Goal: Transaction & Acquisition: Purchase product/service

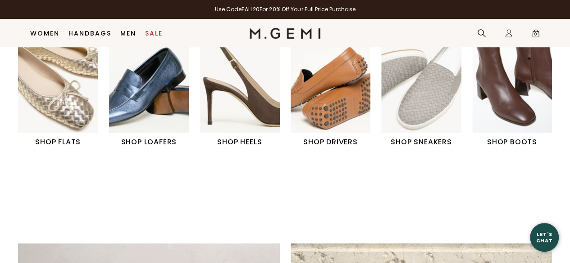
scroll to position [310, 0]
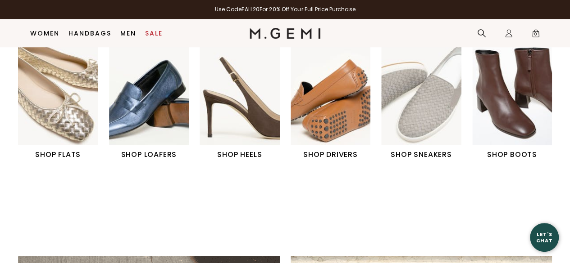
click at [70, 101] on img "1 / 6" at bounding box center [58, 95] width 80 height 100
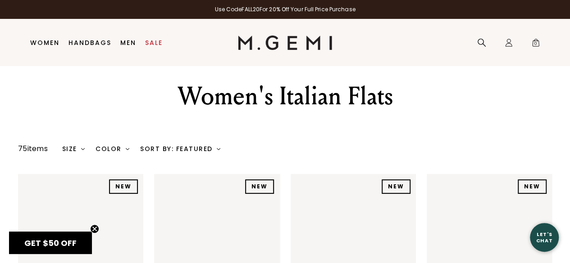
scroll to position [19, 0]
click at [72, 147] on div "Size" at bounding box center [73, 148] width 23 height 7
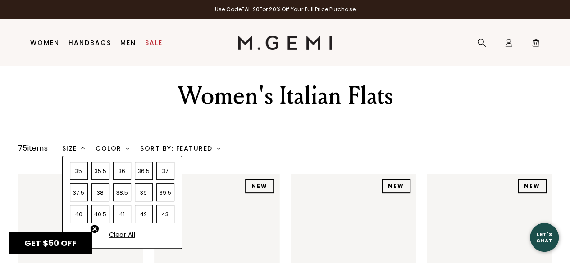
click at [122, 191] on div "38.5" at bounding box center [122, 193] width 18 height 18
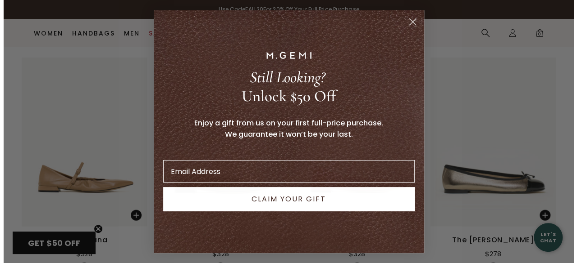
scroll to position [2671, 0]
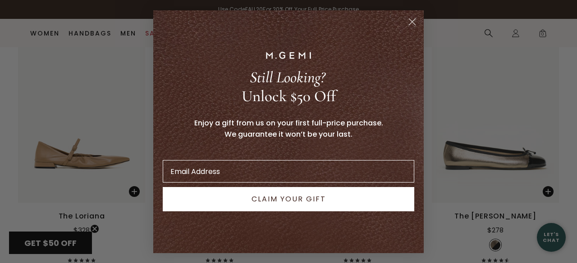
click at [411, 22] on circle "Close dialog" at bounding box center [411, 21] width 15 height 15
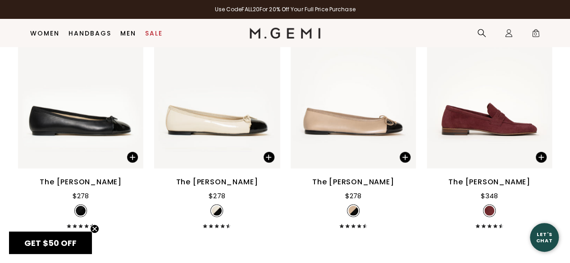
scroll to position [2940, 0]
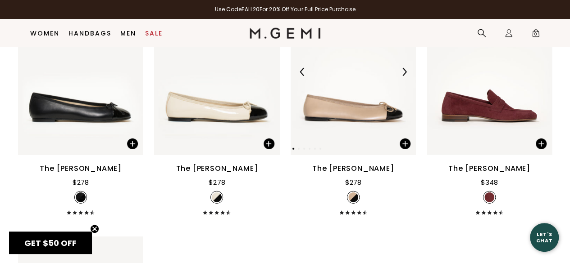
click at [370, 109] on img at bounding box center [353, 71] width 125 height 167
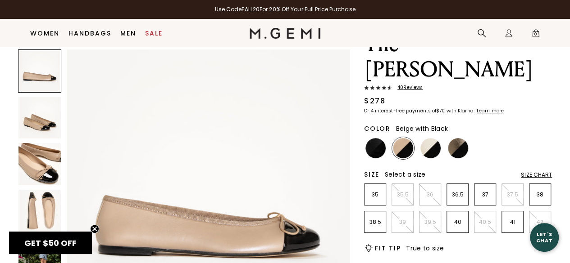
scroll to position [97, 0]
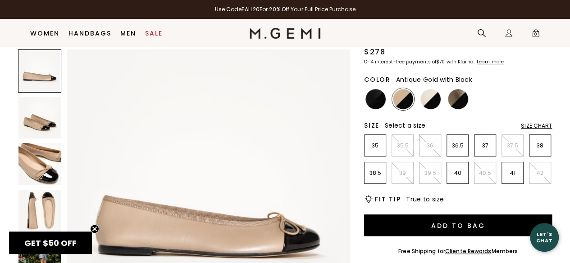
click at [463, 89] on img at bounding box center [458, 99] width 20 height 20
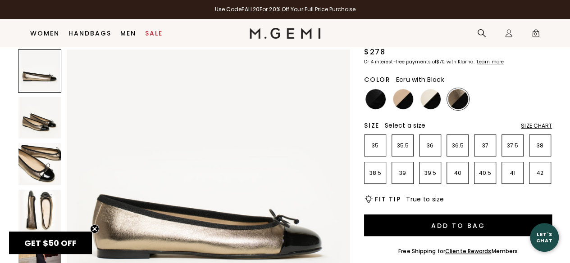
click at [427, 89] on img at bounding box center [430, 99] width 20 height 20
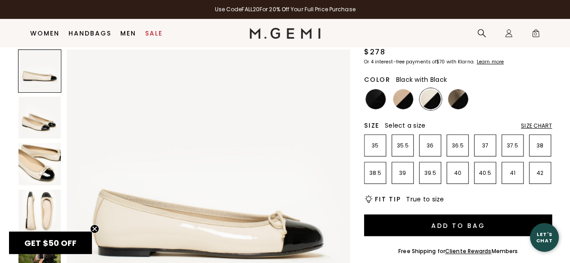
click at [374, 89] on img at bounding box center [375, 99] width 20 height 20
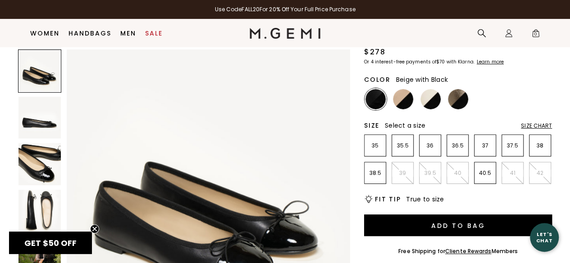
click at [400, 89] on img at bounding box center [403, 99] width 20 height 20
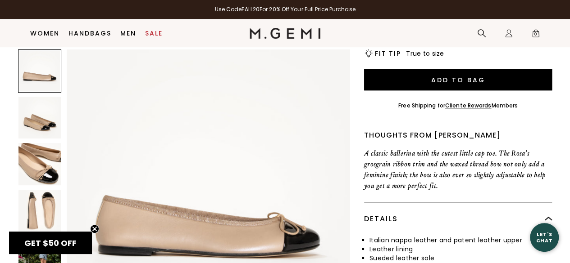
scroll to position [254, 0]
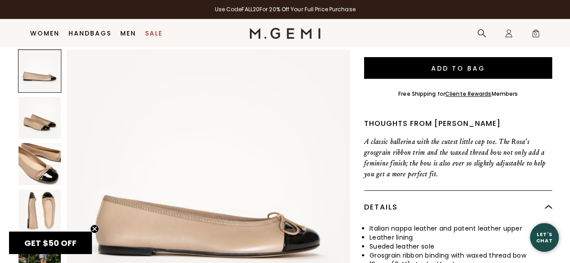
click at [50, 163] on img at bounding box center [39, 164] width 42 height 42
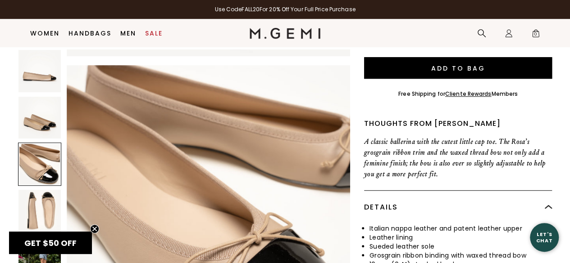
scroll to position [571, 0]
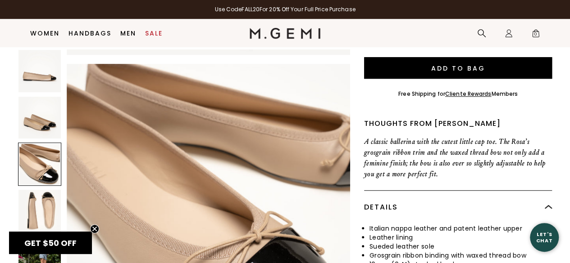
click at [41, 212] on img at bounding box center [39, 211] width 42 height 42
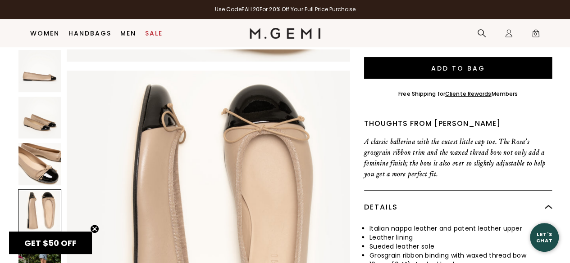
click at [37, 261] on img at bounding box center [39, 257] width 42 height 42
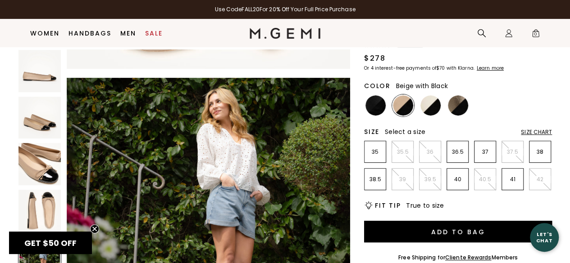
scroll to position [19, 0]
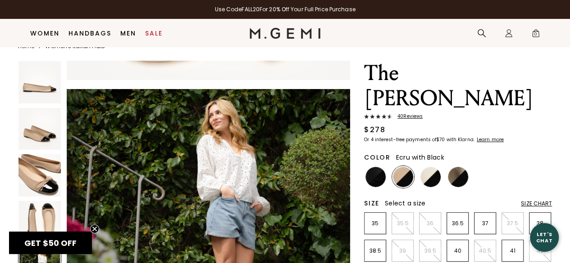
click at [431, 167] on img at bounding box center [430, 177] width 20 height 20
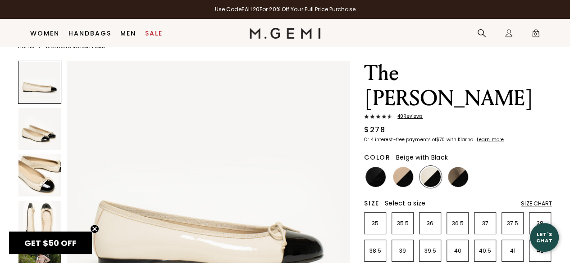
click at [399, 167] on img at bounding box center [403, 177] width 20 height 20
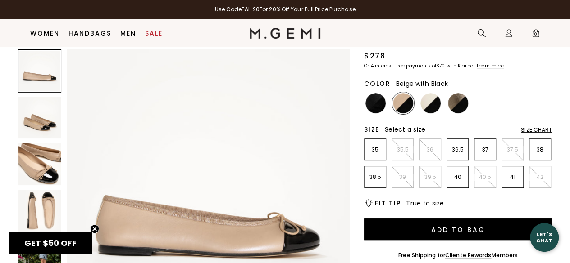
scroll to position [97, 0]
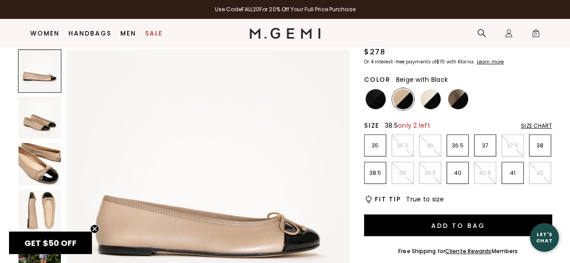
click at [374, 170] on p "38.5" at bounding box center [374, 173] width 21 height 7
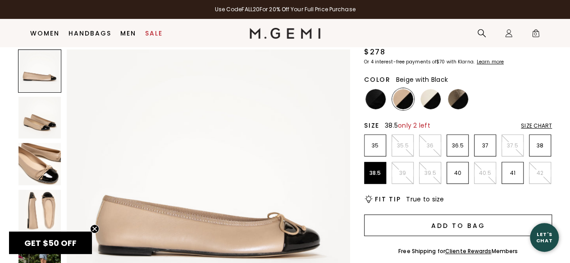
click at [467, 215] on button "Add to Bag" at bounding box center [458, 226] width 188 height 22
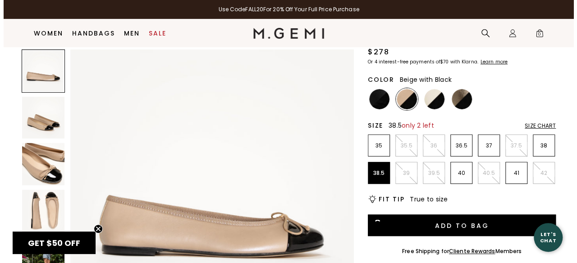
scroll to position [0, 0]
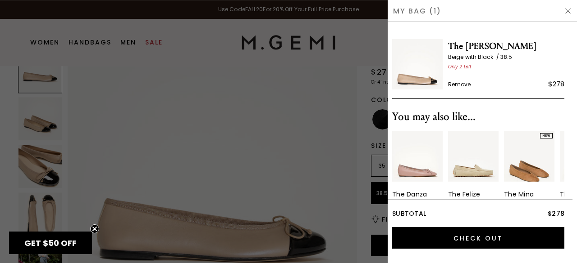
click at [565, 8] on img at bounding box center [567, 10] width 7 height 7
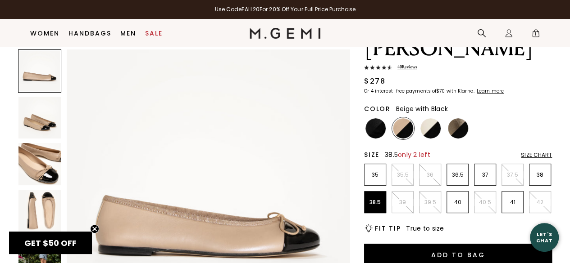
scroll to position [65, 0]
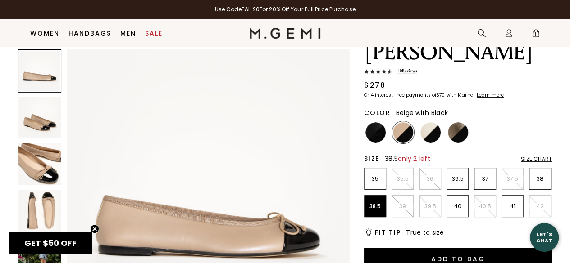
click at [33, 171] on img at bounding box center [39, 164] width 42 height 42
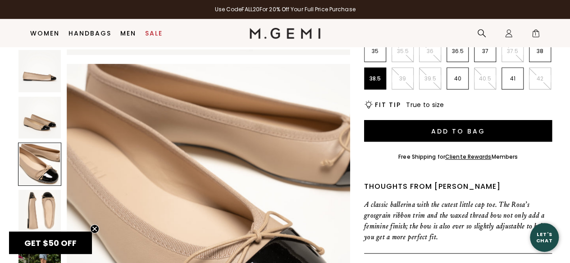
scroll to position [328, 0]
